Goal: Task Accomplishment & Management: Manage account settings

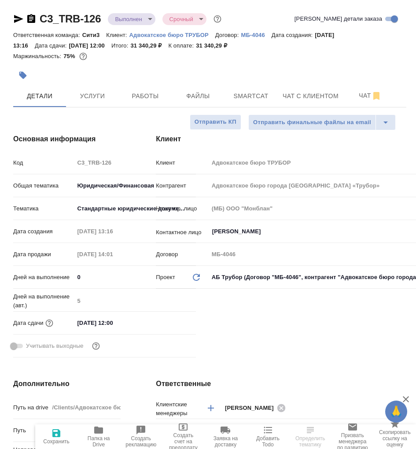
select select "RU"
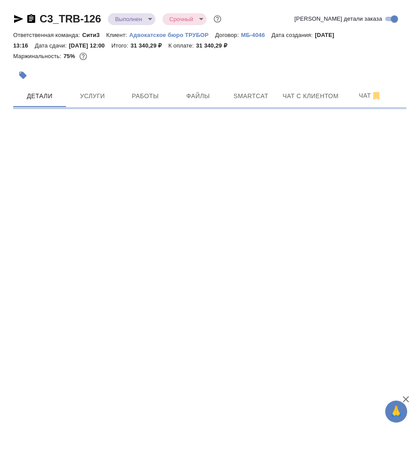
select select "RU"
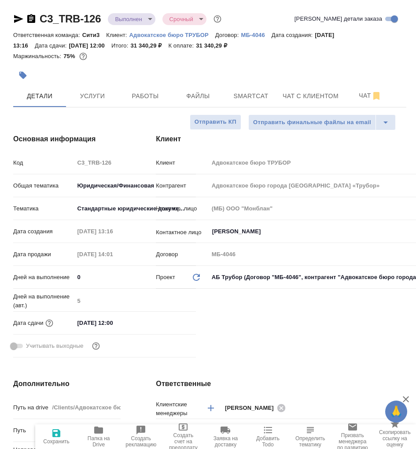
type textarea "x"
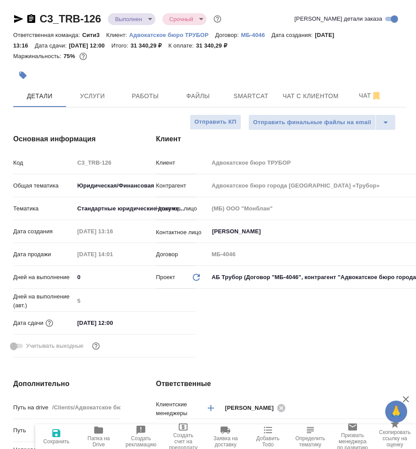
type textarea "x"
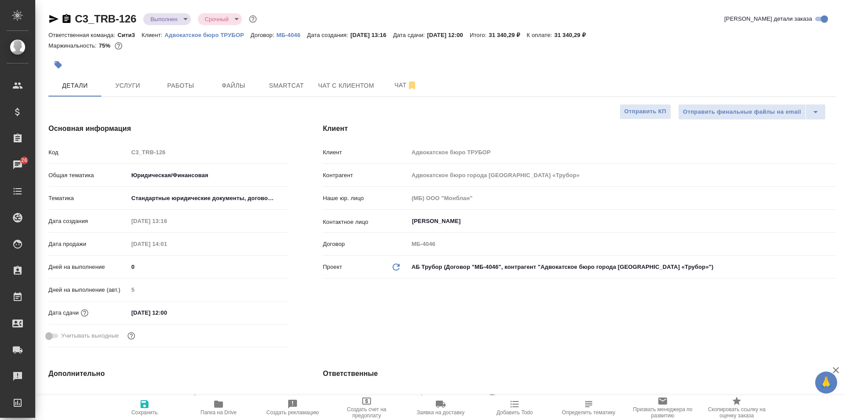
type textarea "x"
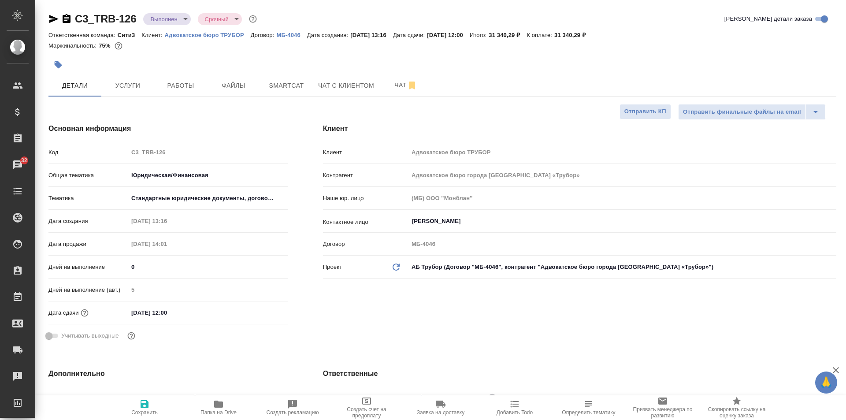
type textarea "x"
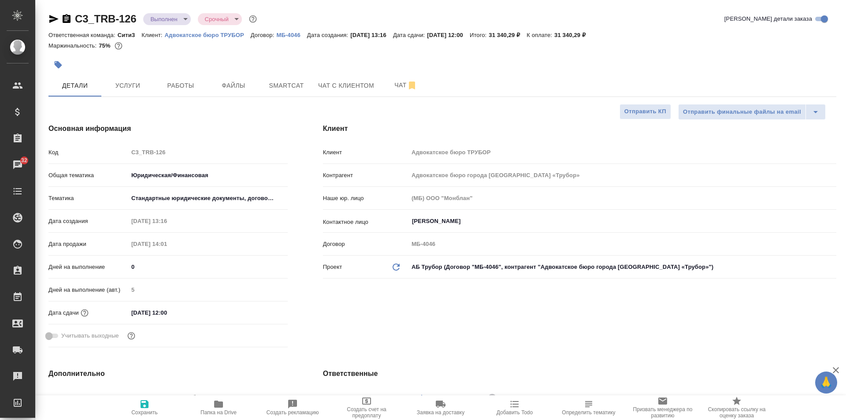
type textarea "x"
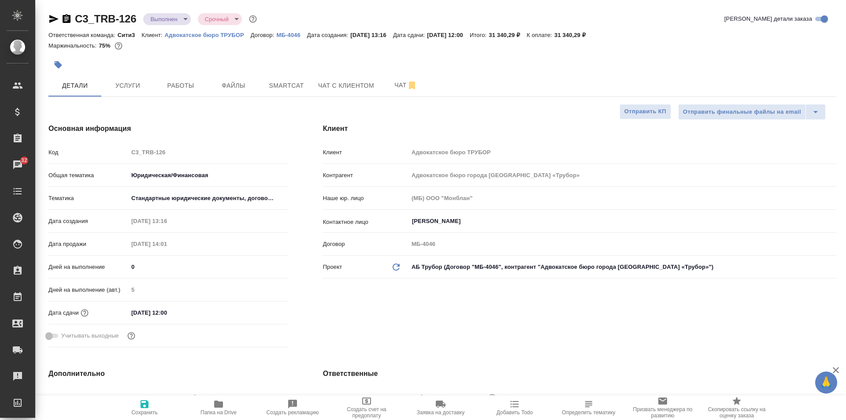
type textarea "x"
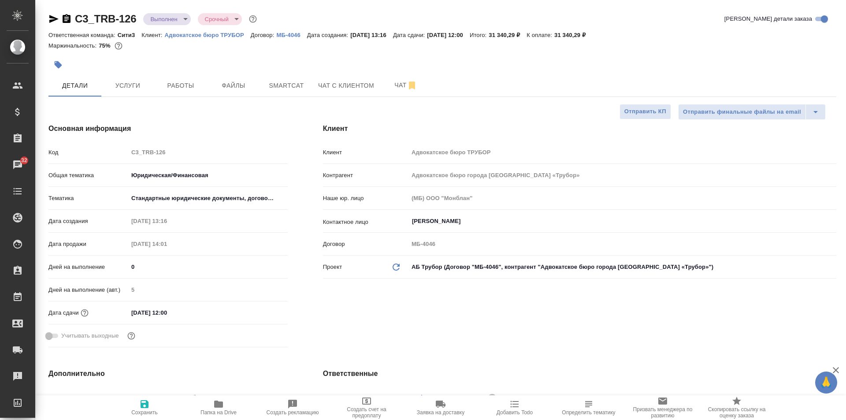
type textarea "x"
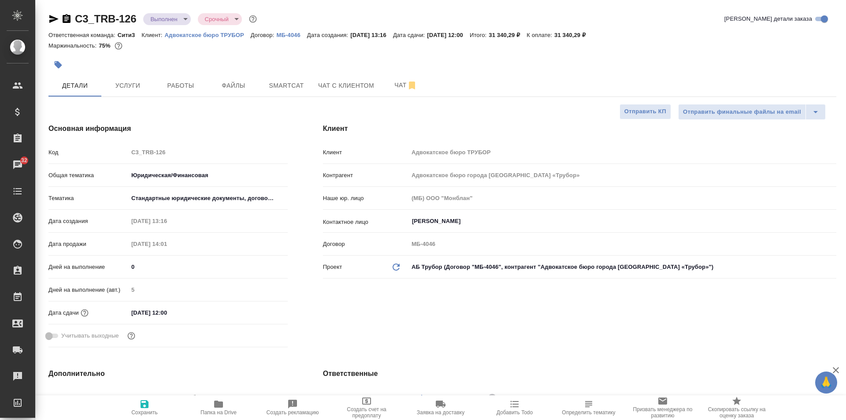
type textarea "x"
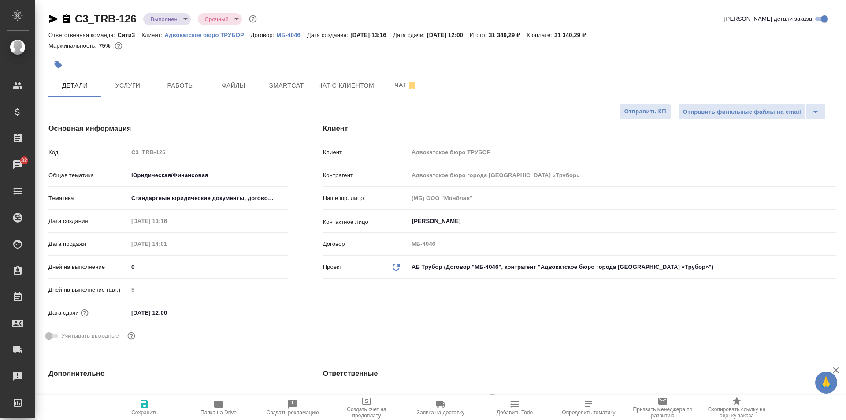
type textarea "x"
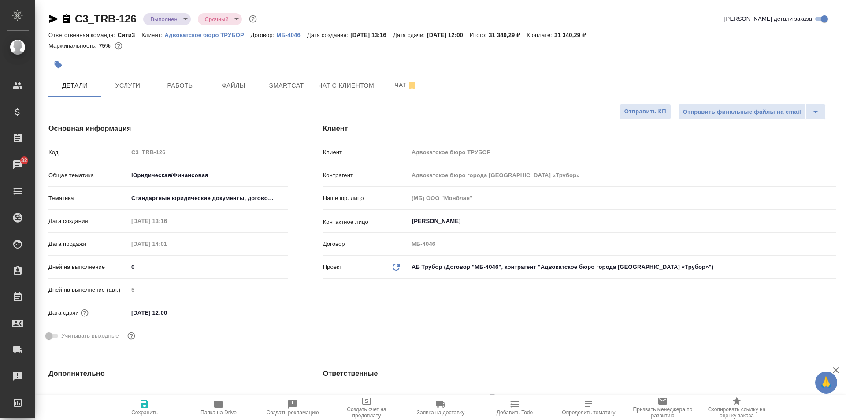
type textarea "x"
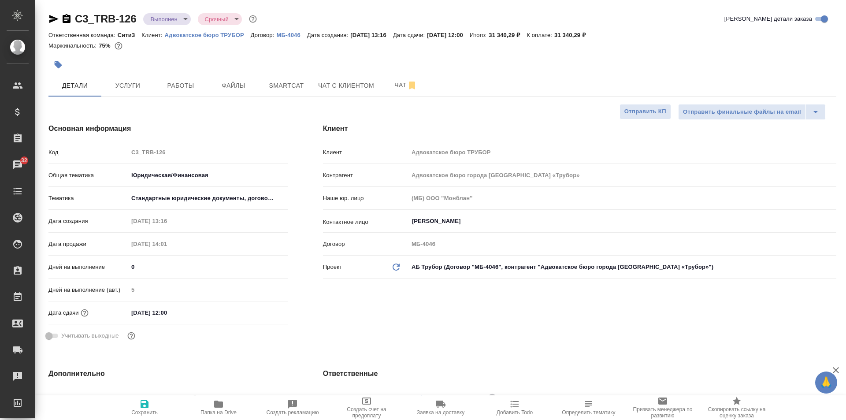
type textarea "x"
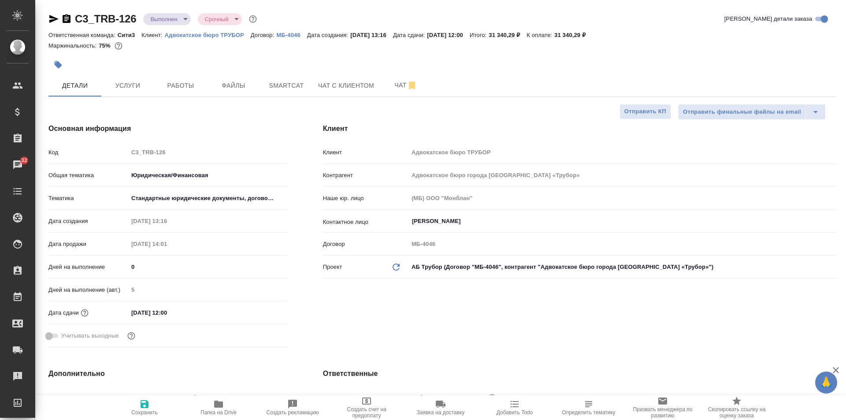
type textarea "x"
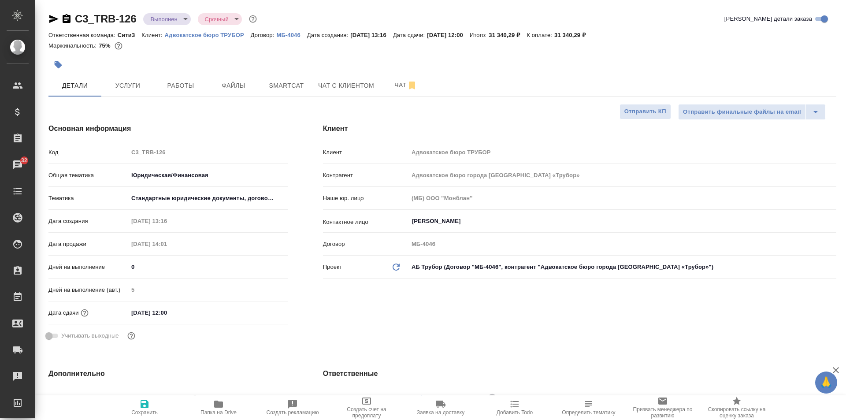
type textarea "x"
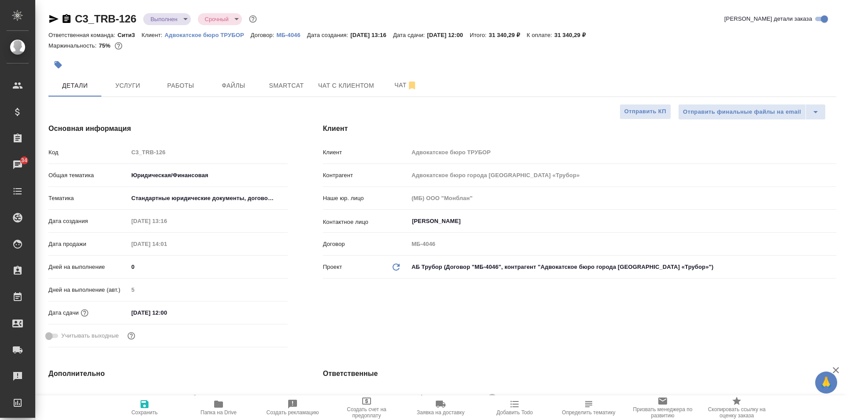
type textarea "x"
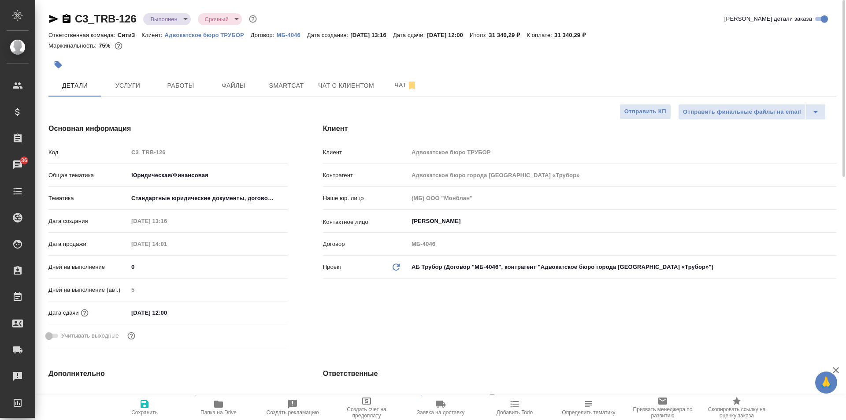
type textarea "x"
click at [210, 401] on span "Папка на Drive" at bounding box center [218, 407] width 63 height 17
type textarea "x"
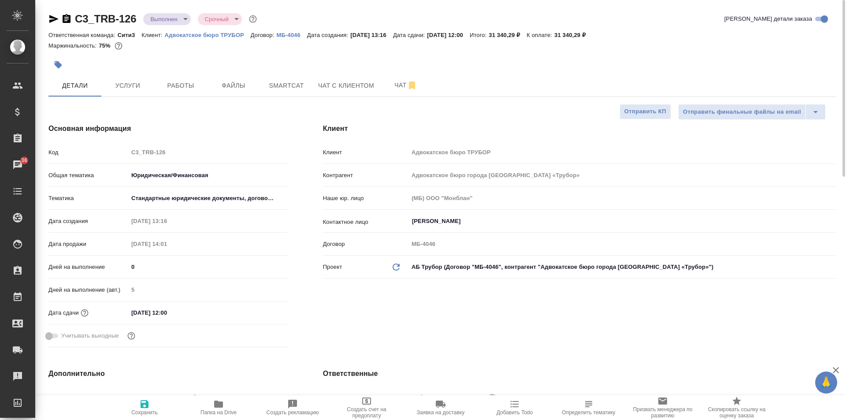
type textarea "x"
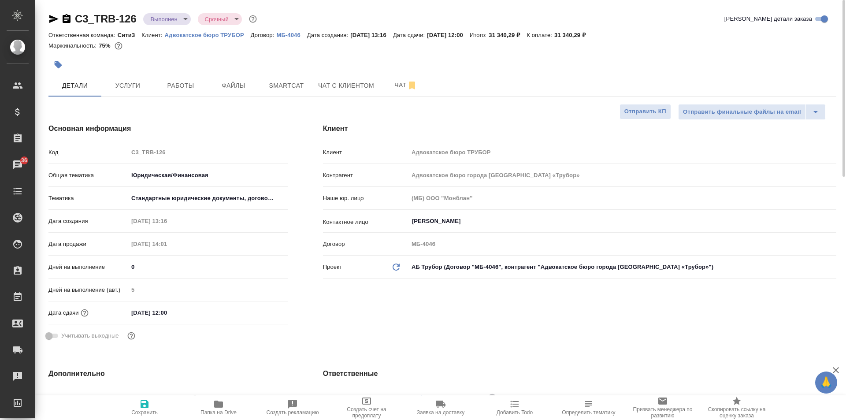
type textarea "x"
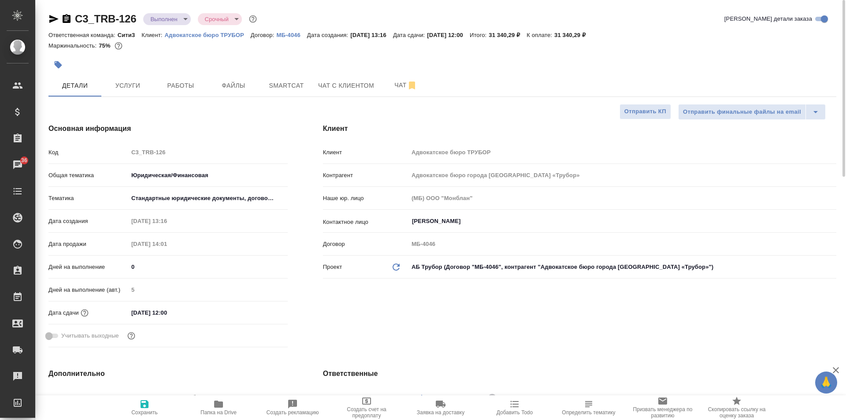
type textarea "x"
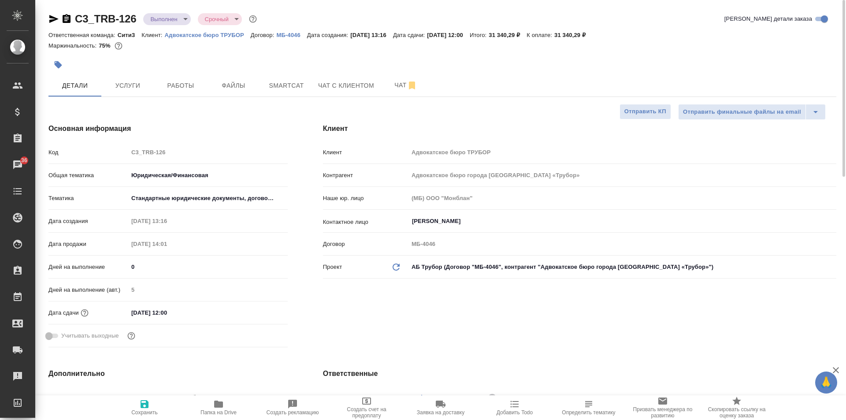
type textarea "x"
